Goal: Task Accomplishment & Management: Manage account settings

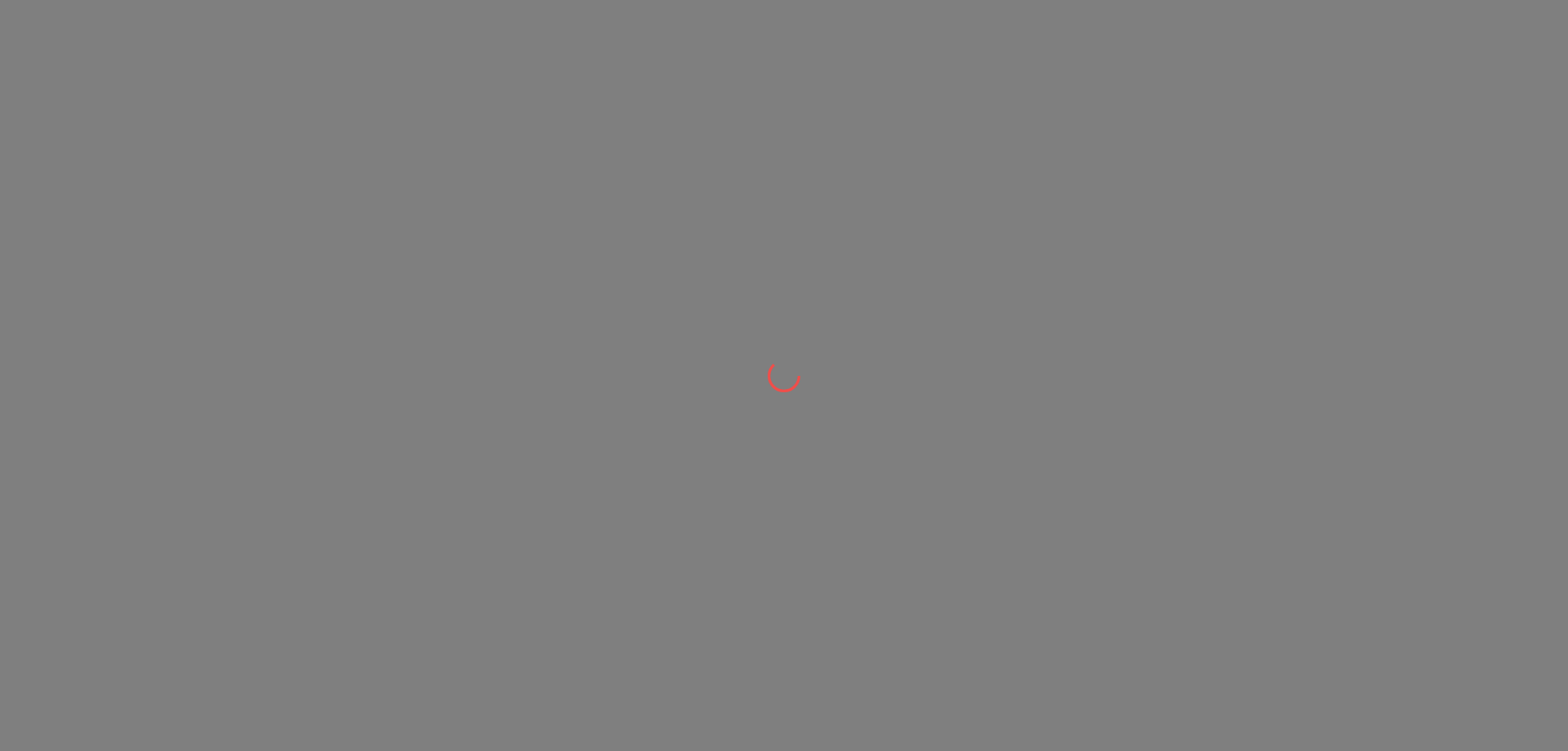
click at [468, 48] on div at bounding box center [784, 376] width 1568 height 751
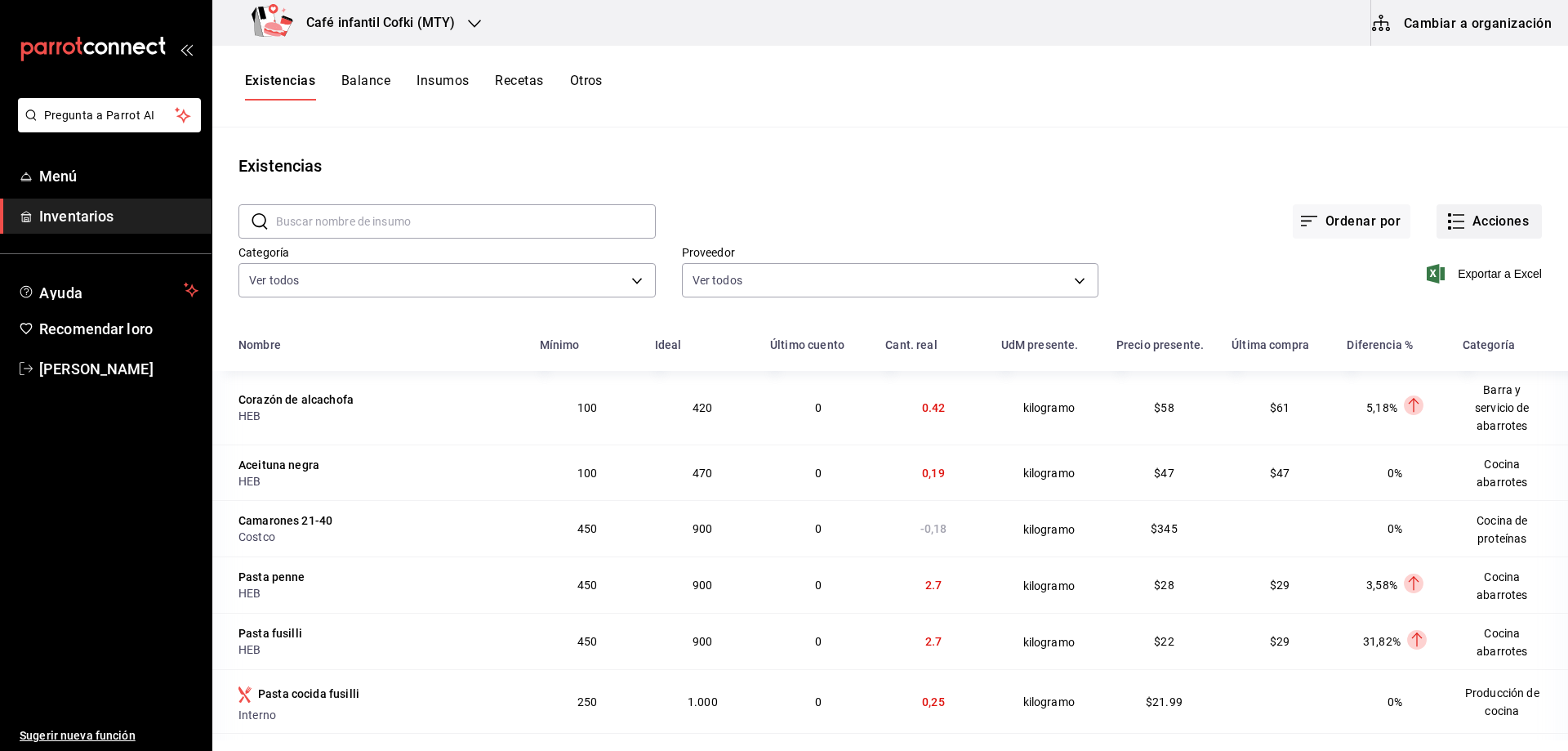
click at [1472, 215] on font "Acciones" at bounding box center [1501, 220] width 57 height 16
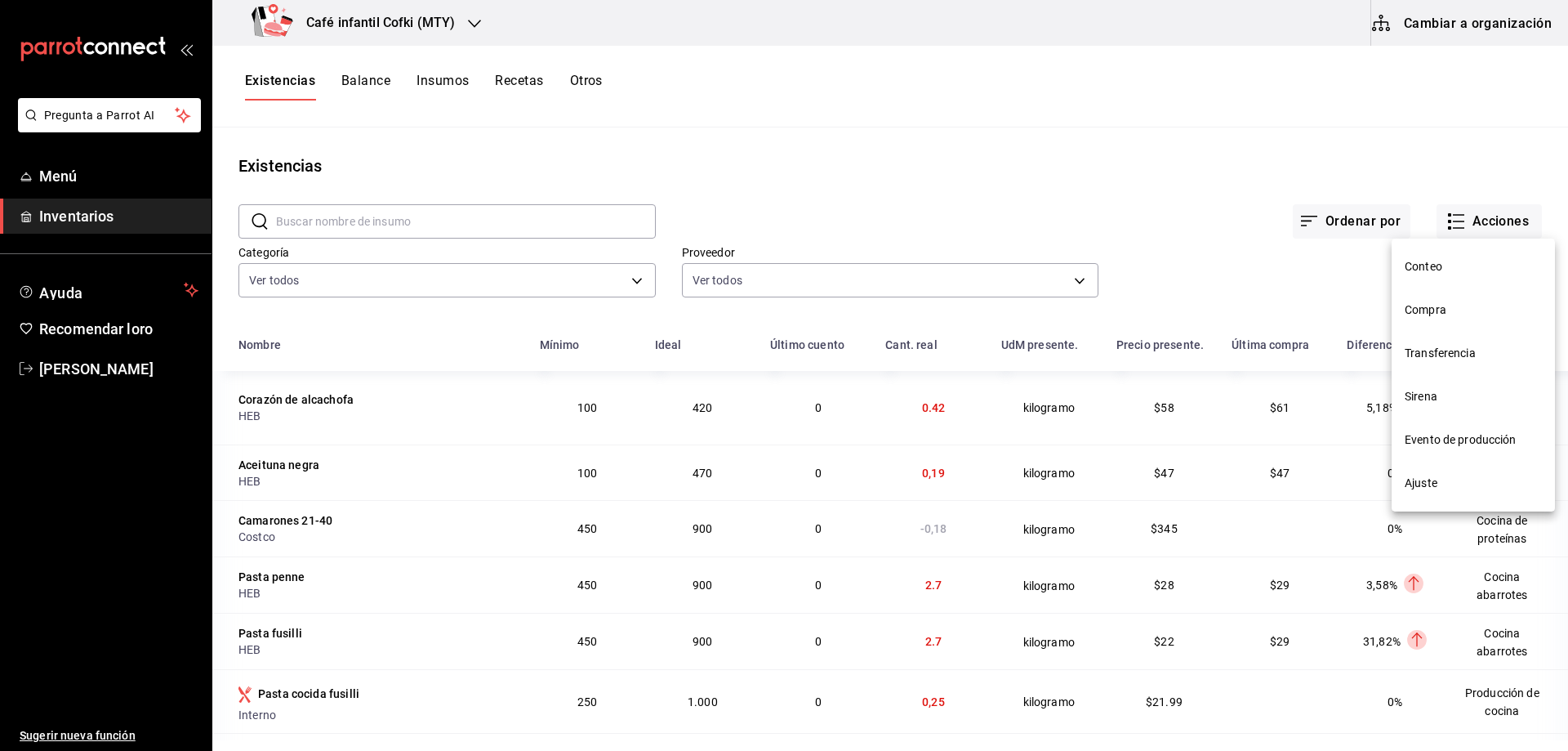
click at [1151, 198] on div at bounding box center [784, 376] width 1568 height 751
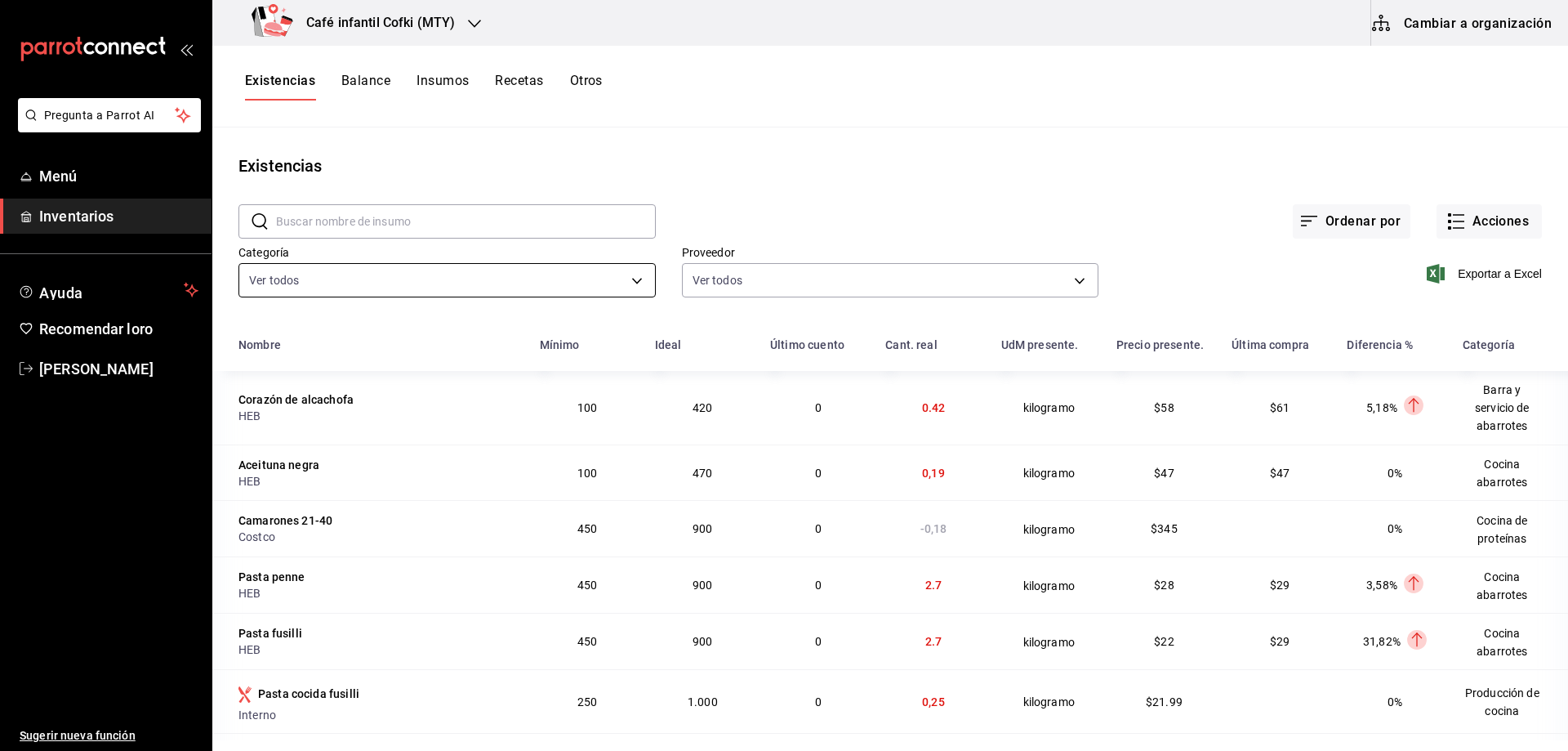
click at [591, 288] on body "Pregunta a Parrot AI Menú Inventarios Ayuda Recomendar loro [PERSON_NAME] Suger…" at bounding box center [784, 370] width 1568 height 740
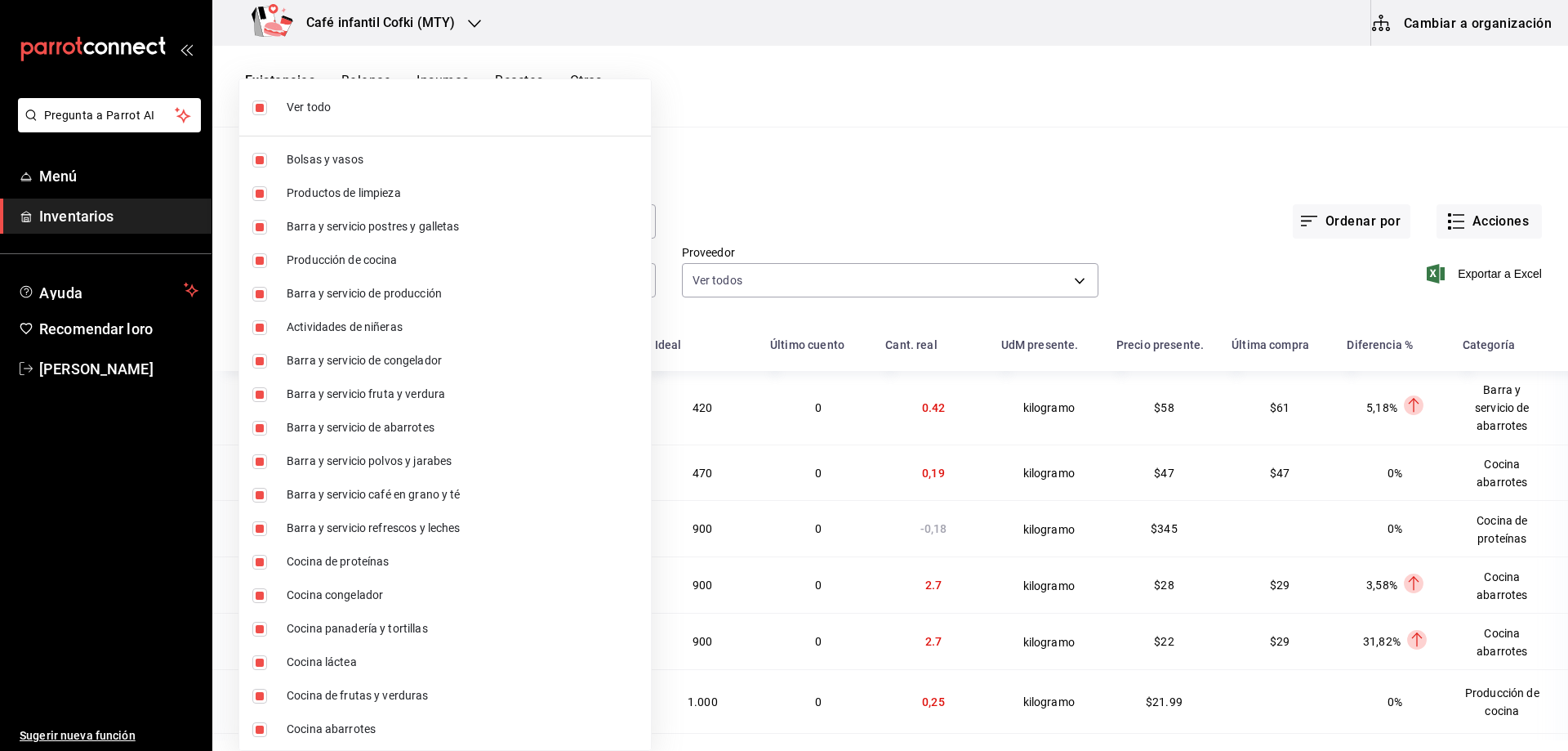
click at [257, 108] on input "checkbox" at bounding box center [260, 108] width 15 height 15
checkbox input "false"
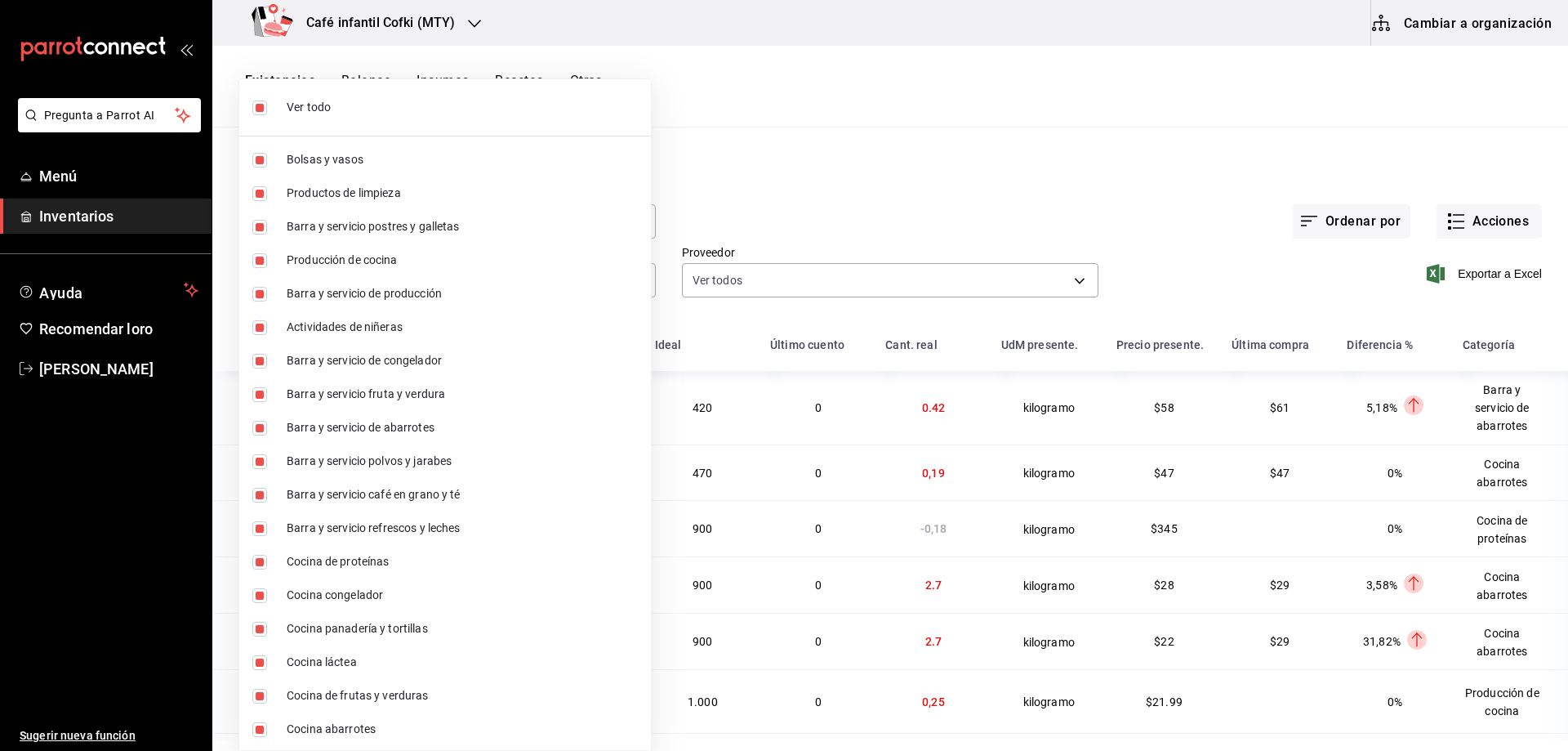
checkbox input "false"
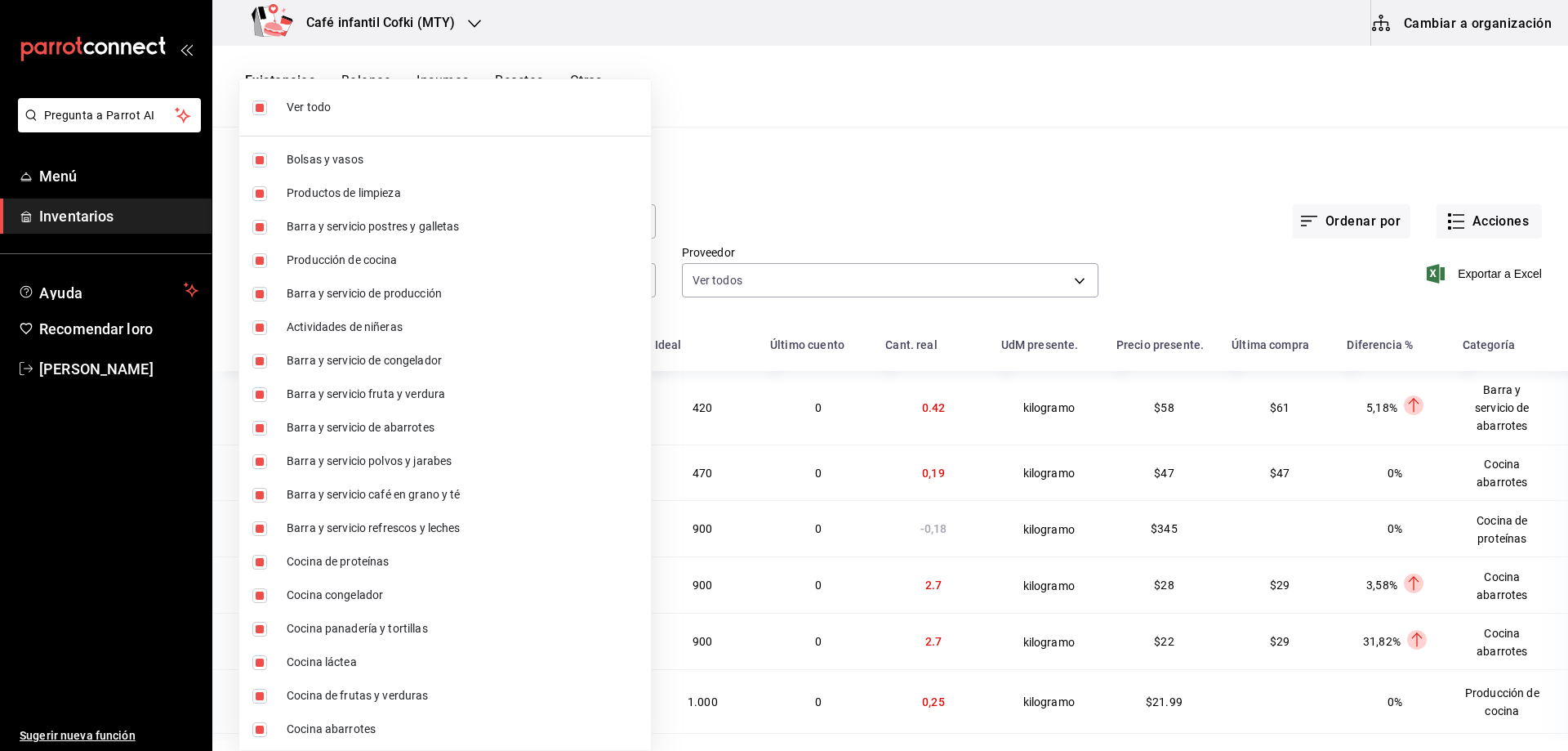
checkbox input "false"
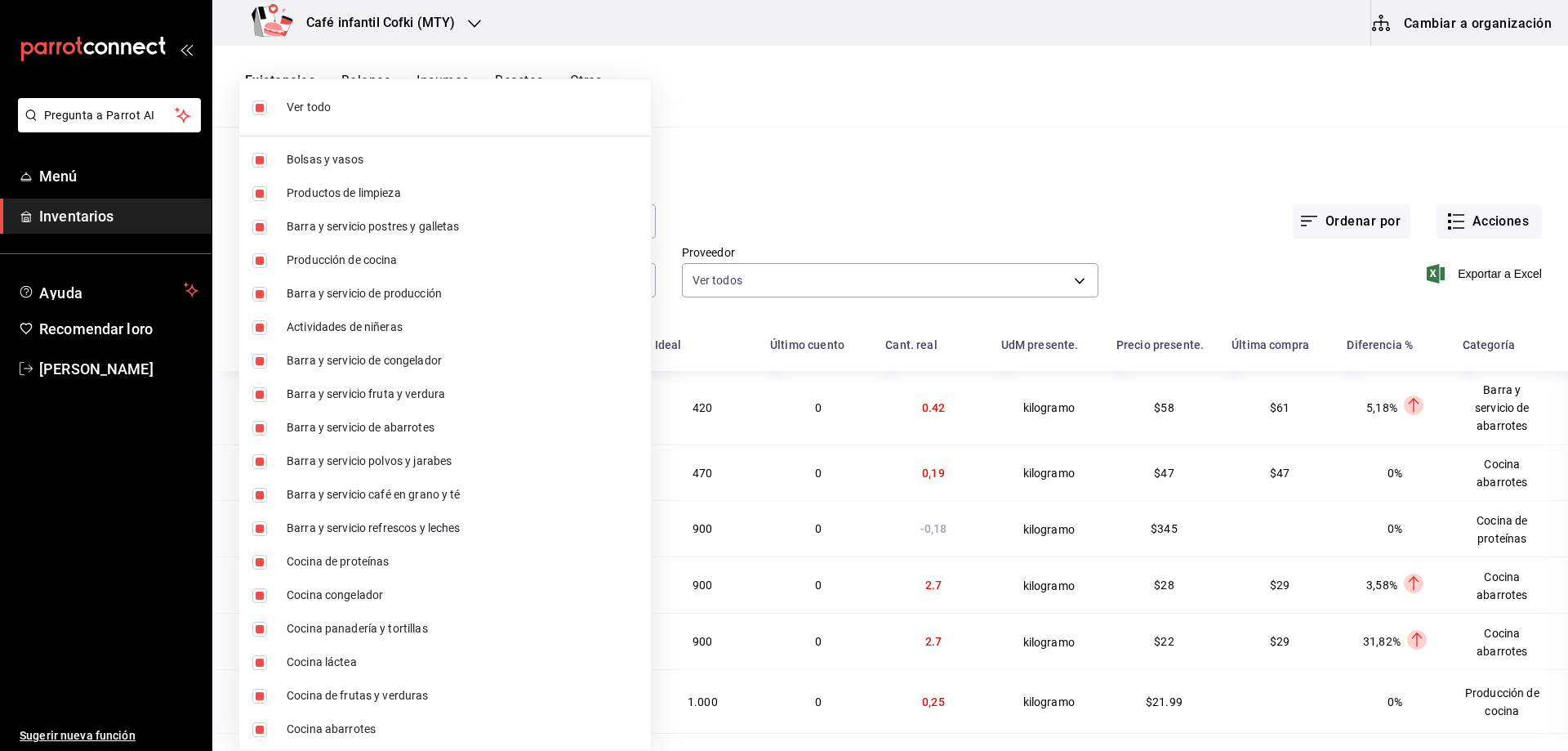
checkbox input "false"
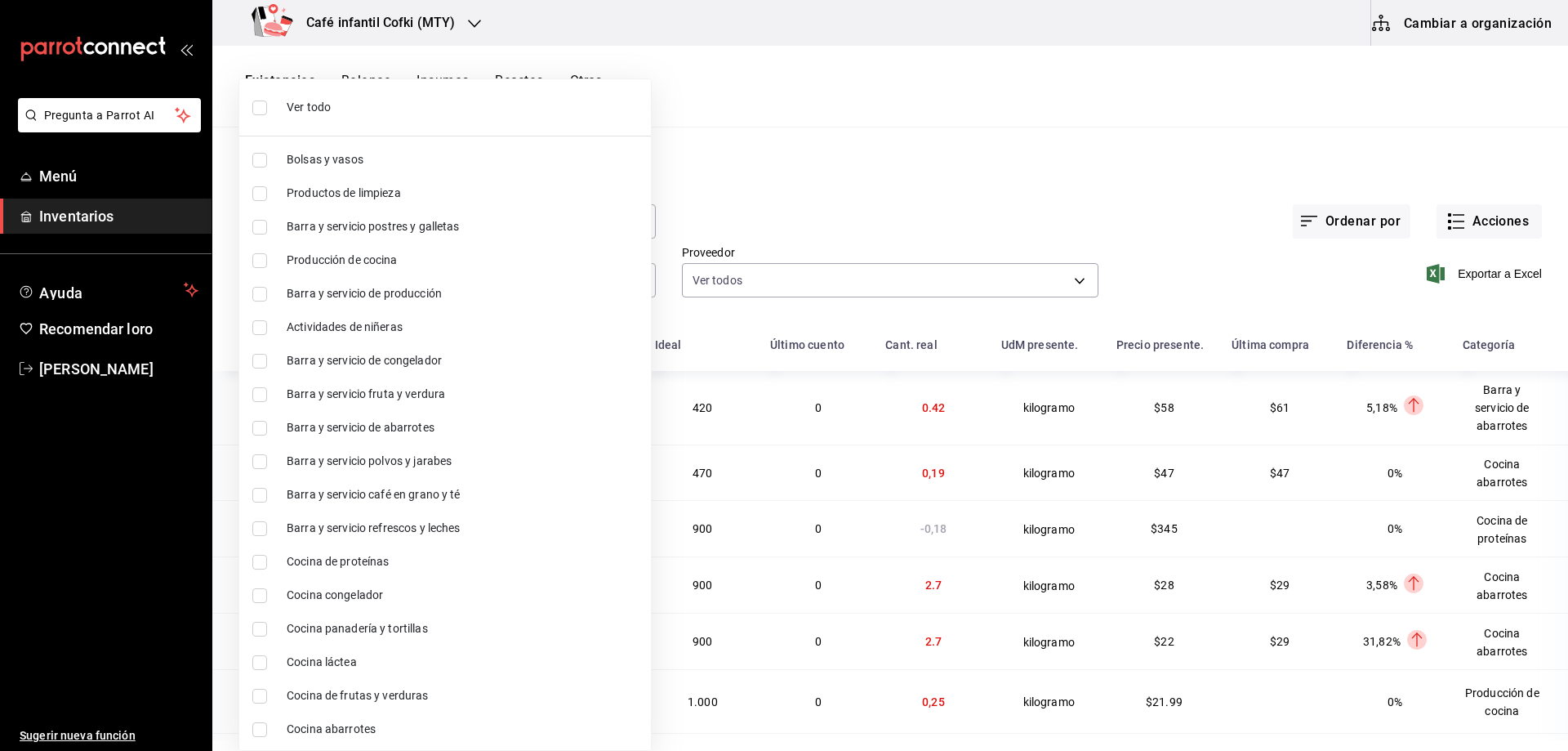
click at [267, 260] on input "checkbox" at bounding box center [260, 261] width 15 height 15
checkbox input "true"
type input "a92f1624-fbc5-4b4a-b0bd-644f93019e51"
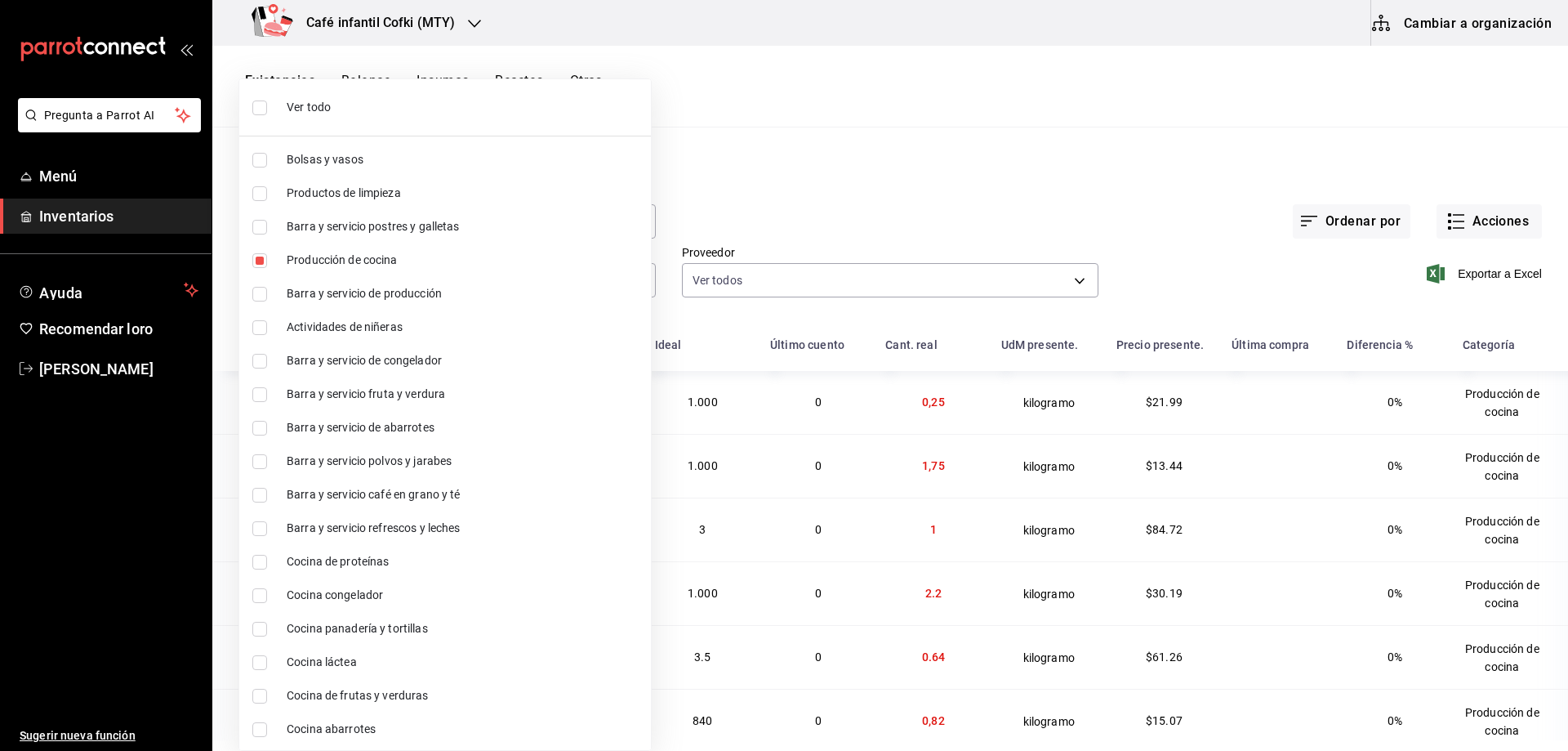
click at [260, 562] on input "checkbox" at bounding box center [260, 562] width 15 height 15
checkbox input "true"
type input "a92f1624-fbc5-4b4a-b0bd-644f93019e51,b775860c-116d-4ade-9d91-c89a0612cca9"
click at [261, 599] on input "checkbox" at bounding box center [260, 596] width 15 height 15
checkbox input "true"
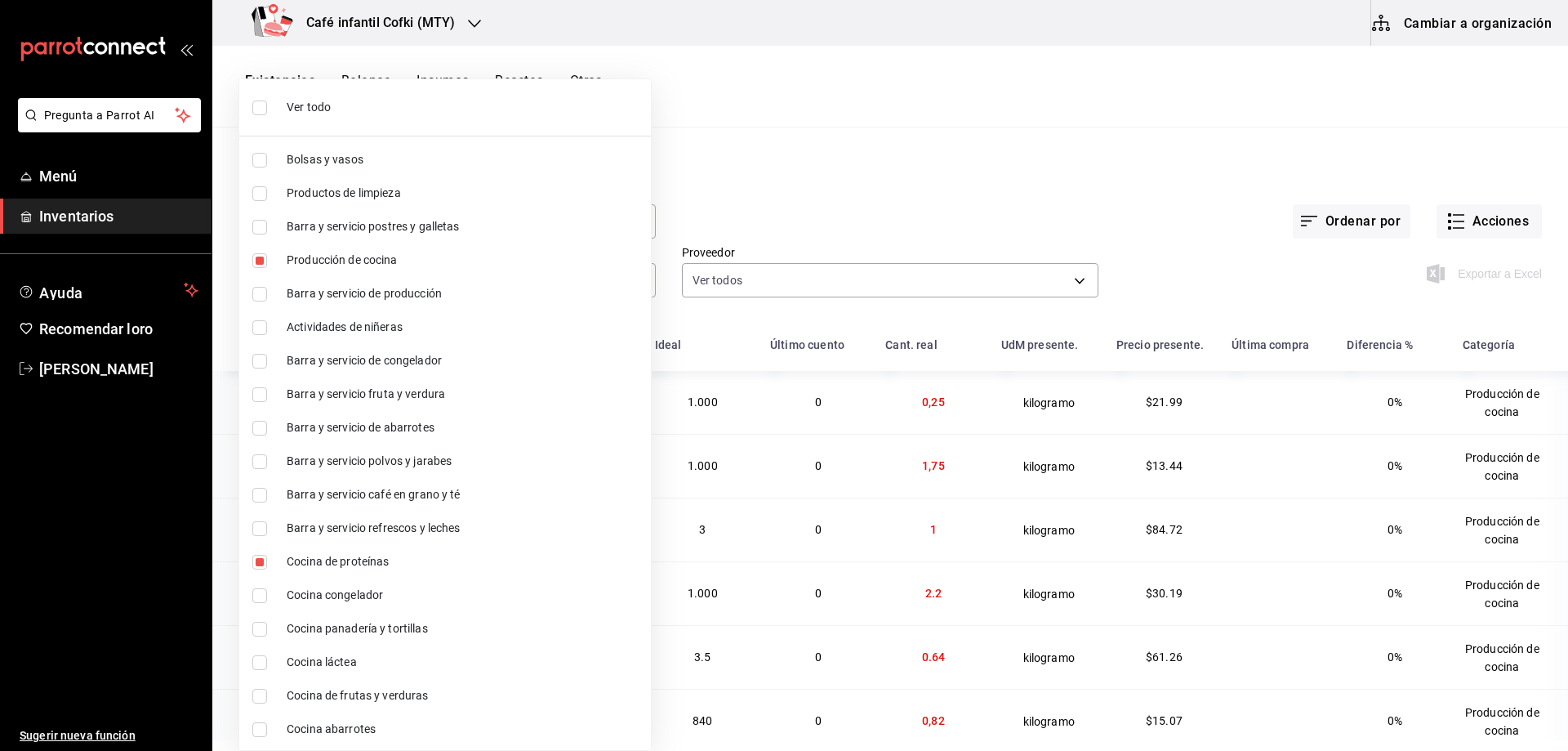
type input "a92f1624-fbc5-4b4a-b0bd-644f93019e51,b775860c-116d-4ade-9d91-c89a0612cca9,d5bb2…"
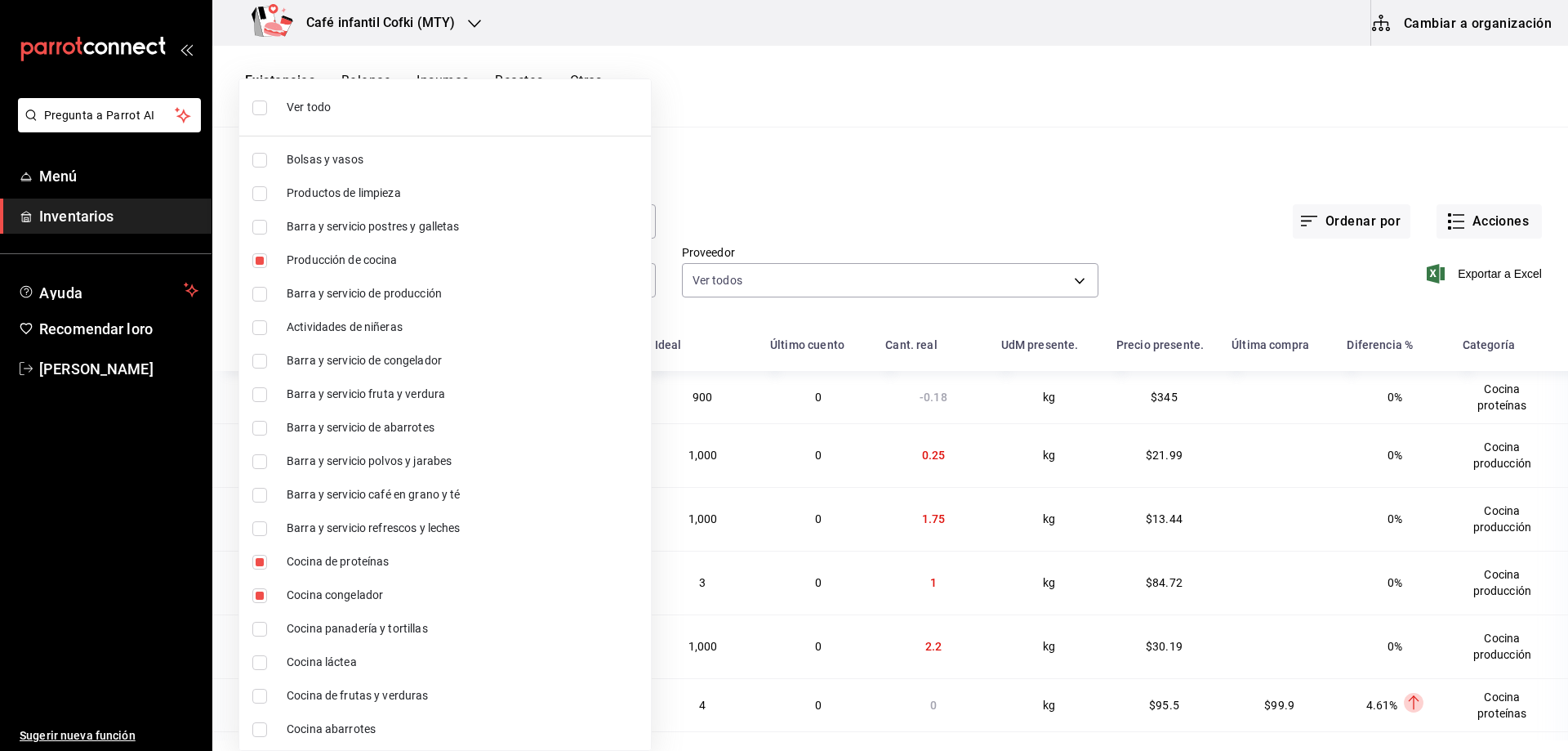
click at [258, 622] on input "checkbox" at bounding box center [260, 629] width 15 height 15
checkbox input "true"
type input "a92f1624-fbc5-4b4a-b0bd-644f93019e51,b775860c-116d-4ade-9d91-c89a0612cca9,d5bb2…"
click at [260, 661] on input "checkbox" at bounding box center [260, 660] width 15 height 15
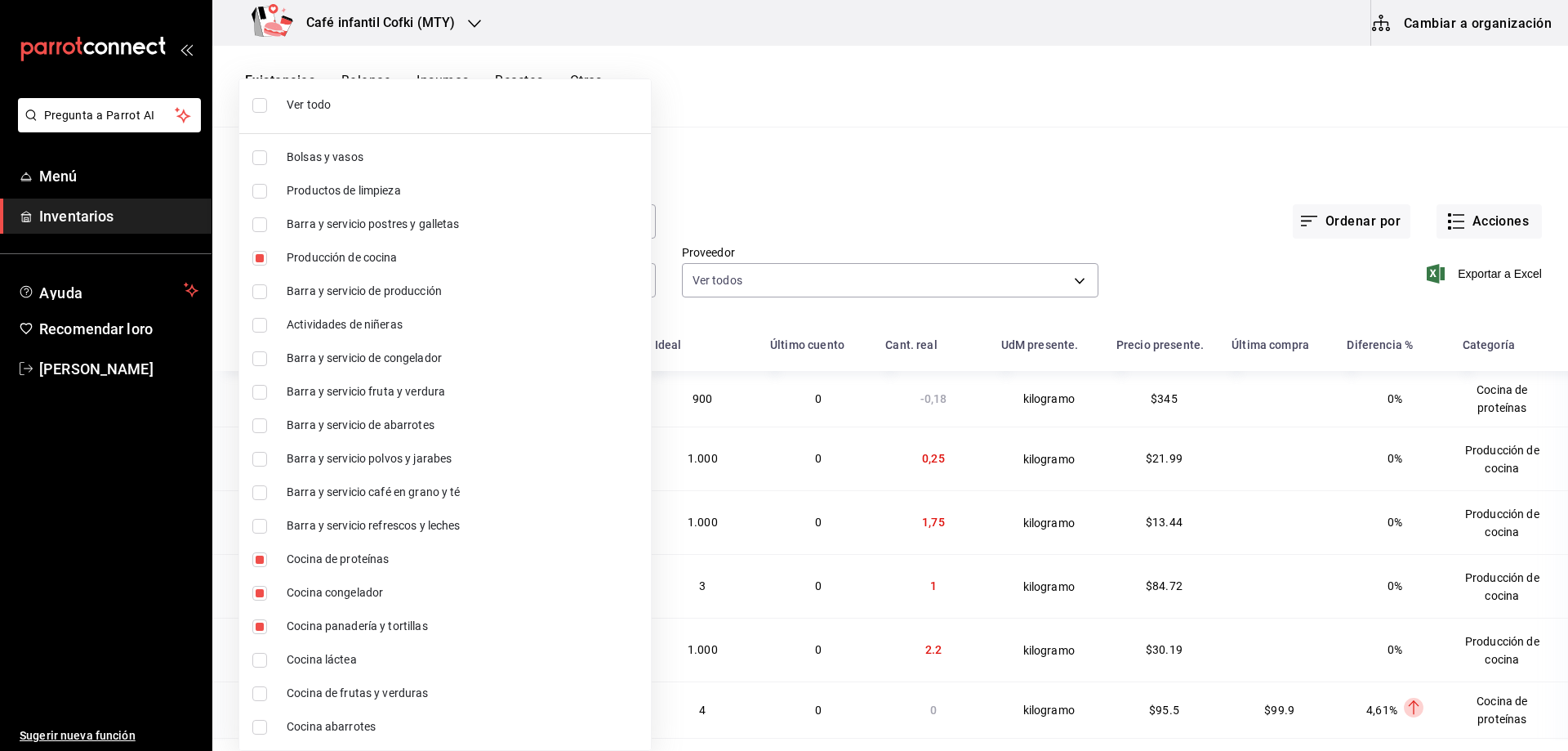
checkbox input "true"
type input "a92f1624-fbc5-4b4a-b0bd-644f93019e51,b775860c-116d-4ade-9d91-c89a0612cca9,d5bb2…"
click at [258, 696] on input "checkbox" at bounding box center [260, 694] width 15 height 15
checkbox input "true"
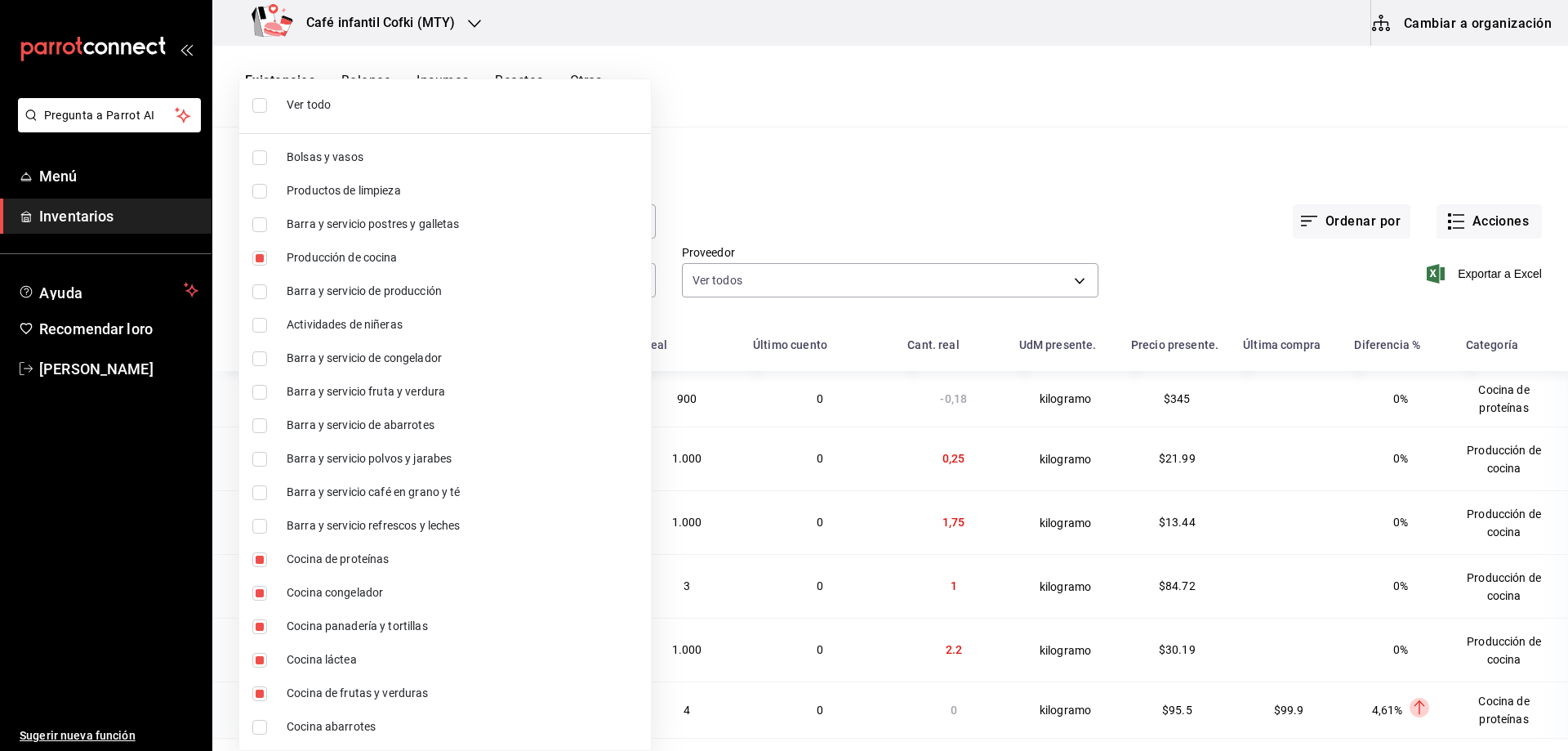
type input "a92f1624-fbc5-4b4a-b0bd-644f93019e51,b775860c-116d-4ade-9d91-c89a0612cca9,d5bb2…"
click at [261, 722] on input "checkbox" at bounding box center [260, 728] width 15 height 15
checkbox input "true"
type input "a92f1624-fbc5-4b4a-b0bd-644f93019e51,b775860c-116d-4ade-9d91-c89a0612cca9,d5bb2…"
click at [868, 165] on div at bounding box center [784, 376] width 1568 height 751
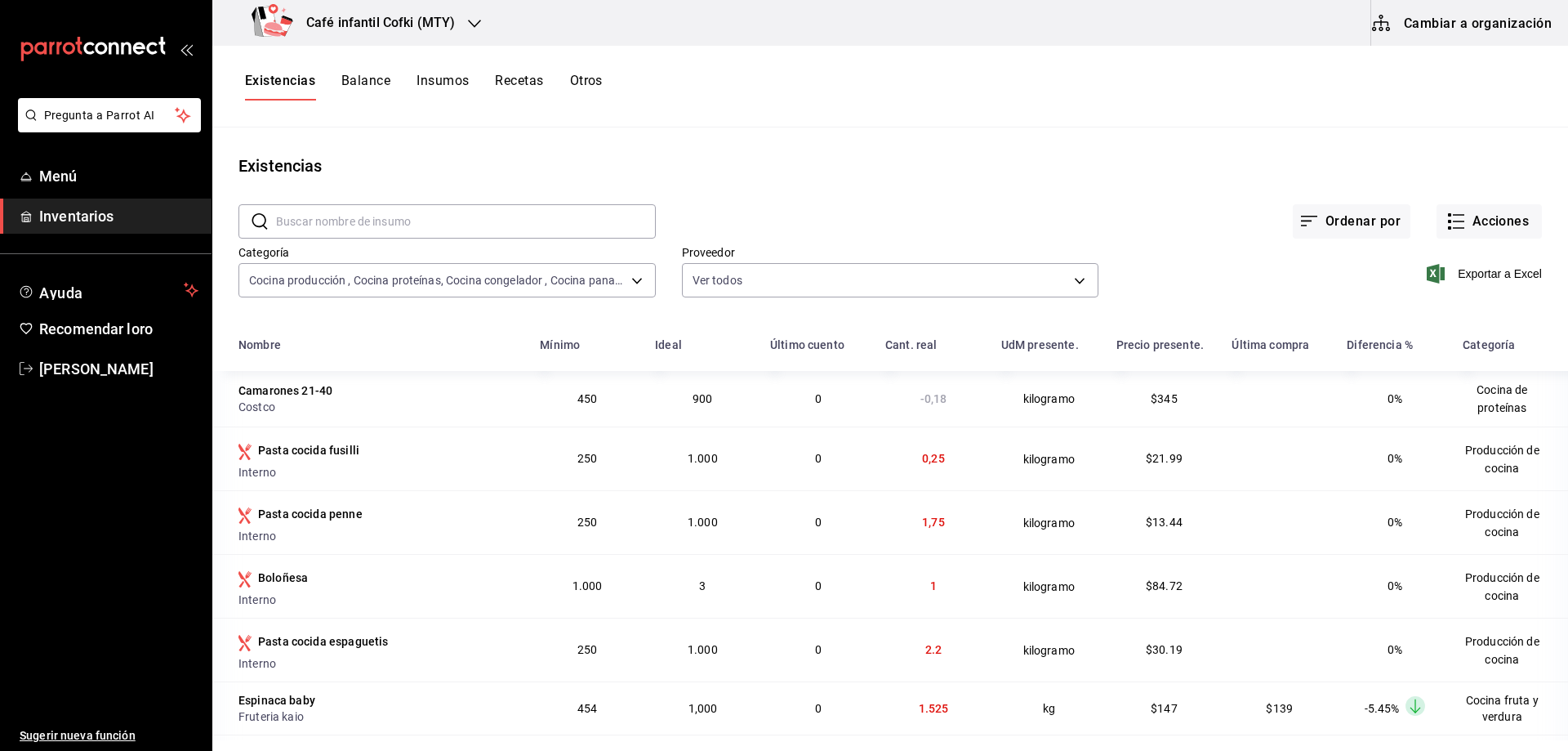
click at [841, 172] on div at bounding box center [784, 376] width 1568 height 751
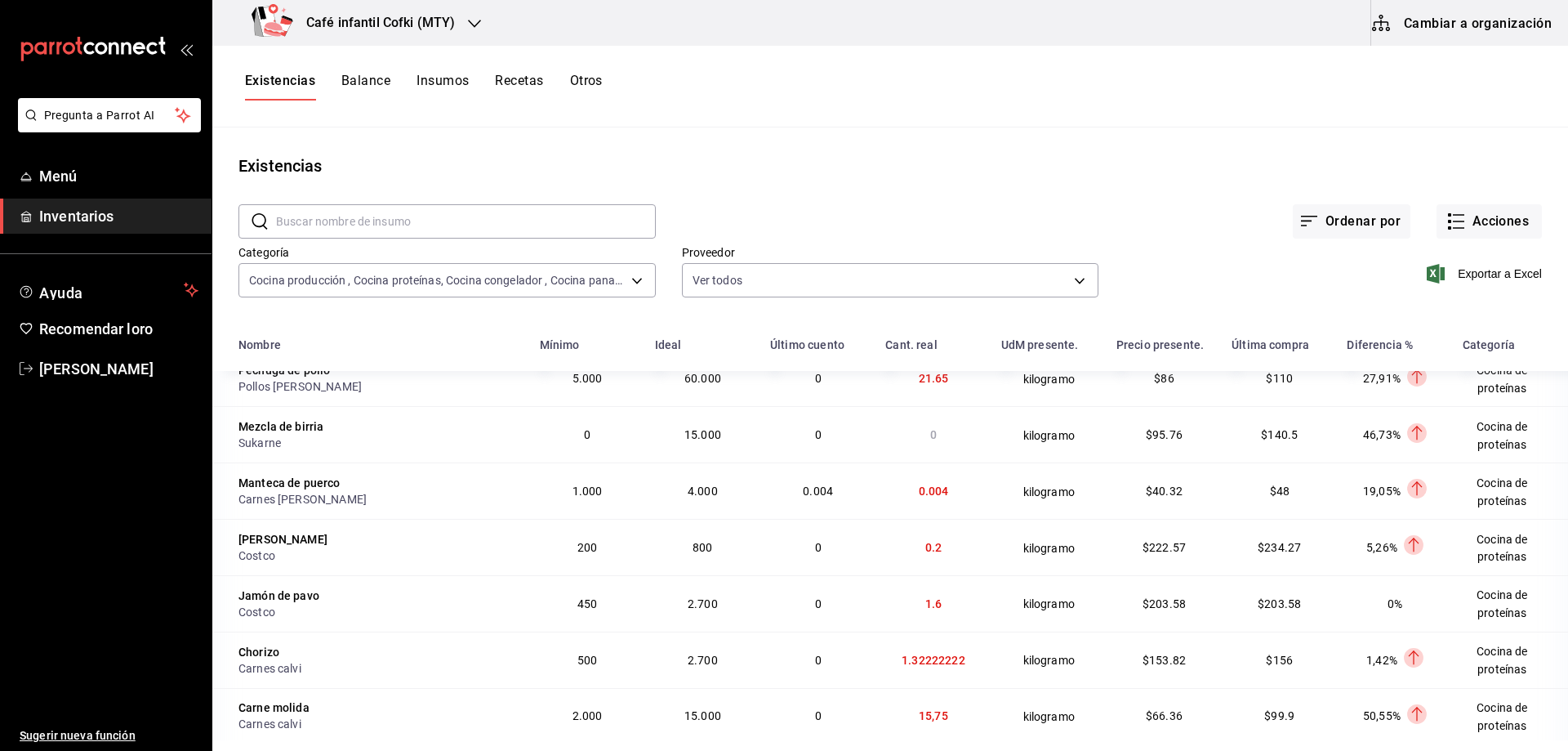
scroll to position [3594, 0]
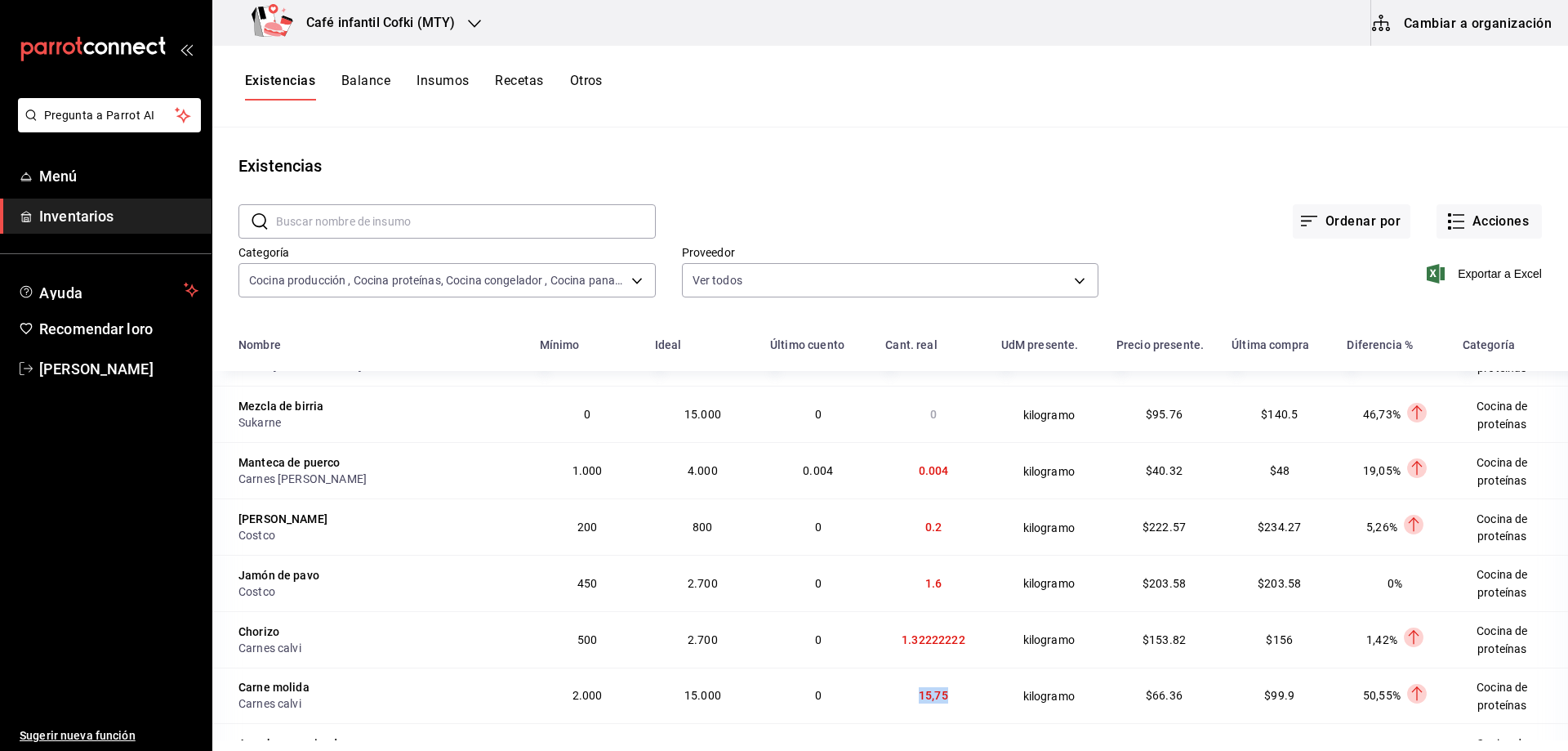
drag, startPoint x: 938, startPoint y: 644, endPoint x: 897, endPoint y: 641, distance: 41.1
click at [897, 667] on td "15,75" at bounding box center [933, 695] width 115 height 56
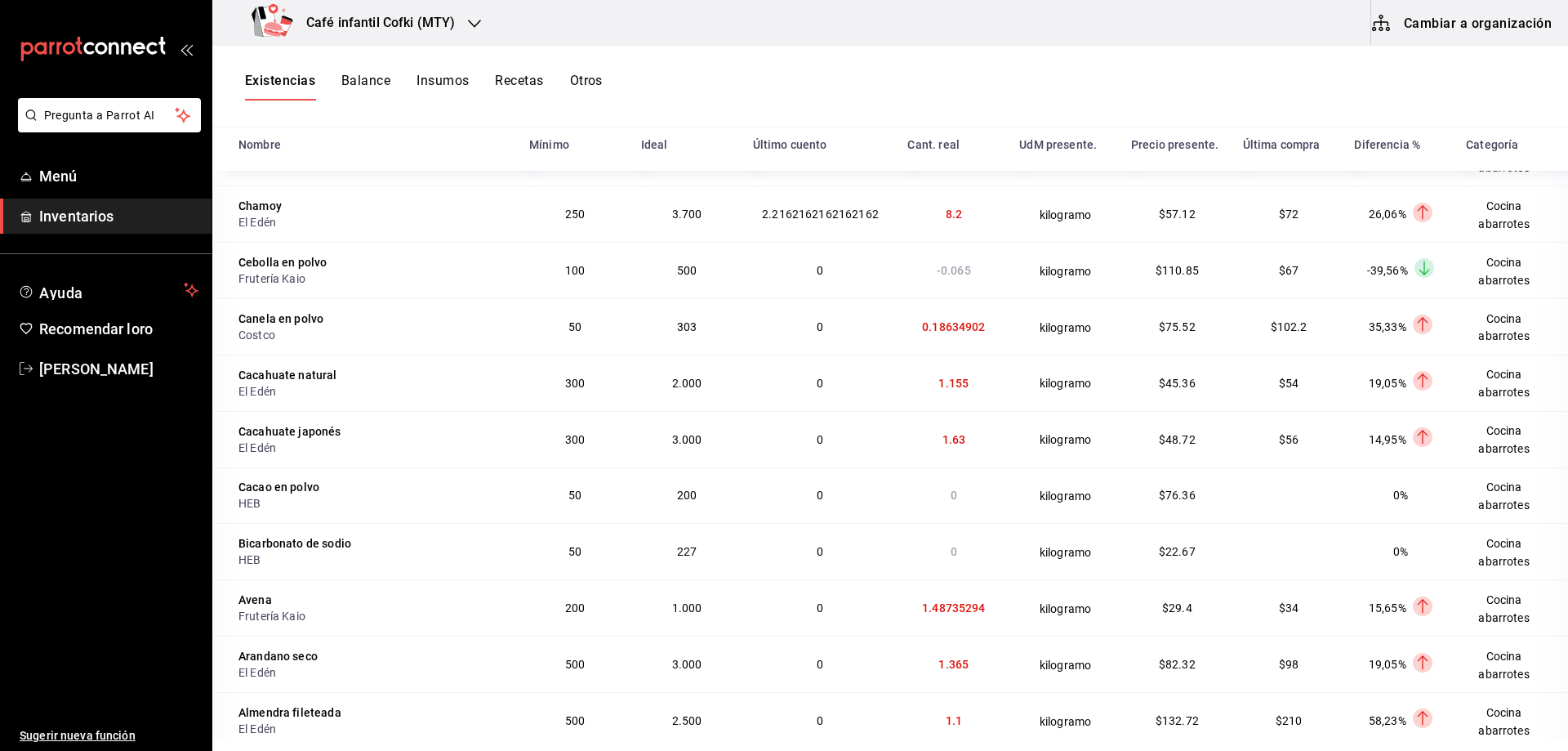
scroll to position [10191, 0]
